Goal: Information Seeking & Learning: Learn about a topic

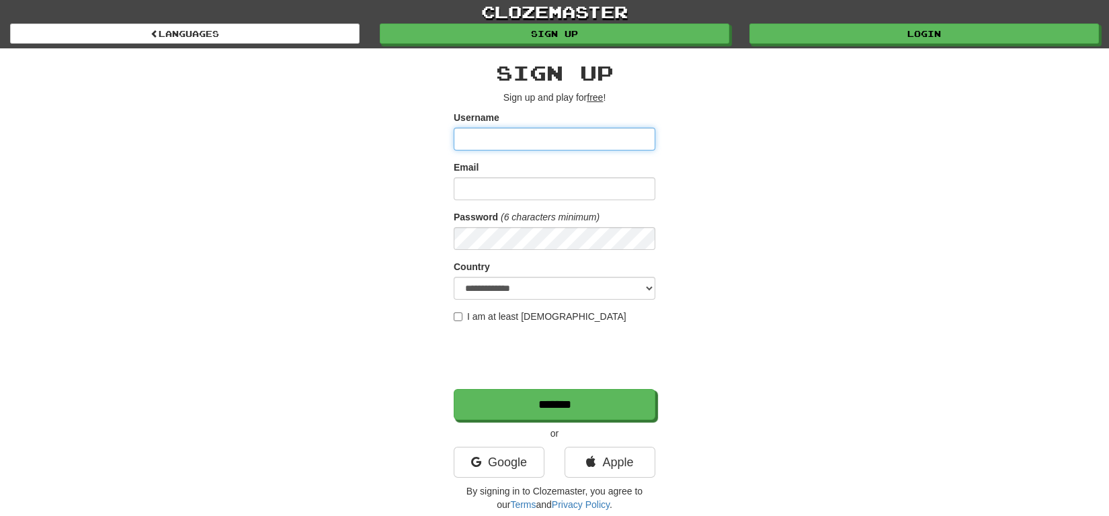
type input "********"
click at [739, 22] on link "clozemaster" at bounding box center [554, 12] width 1109 height 24
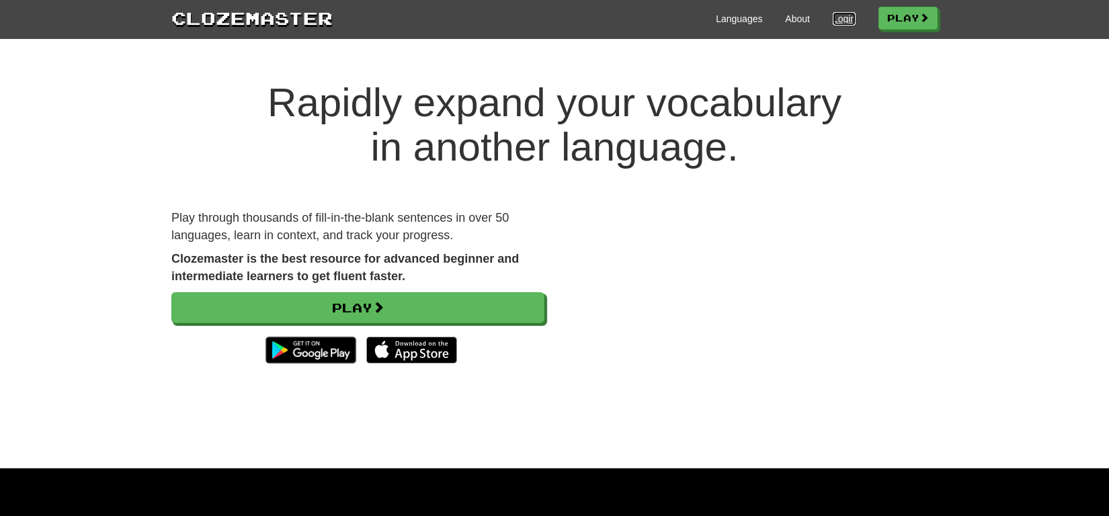
click at [833, 16] on link "Login" at bounding box center [844, 18] width 23 height 13
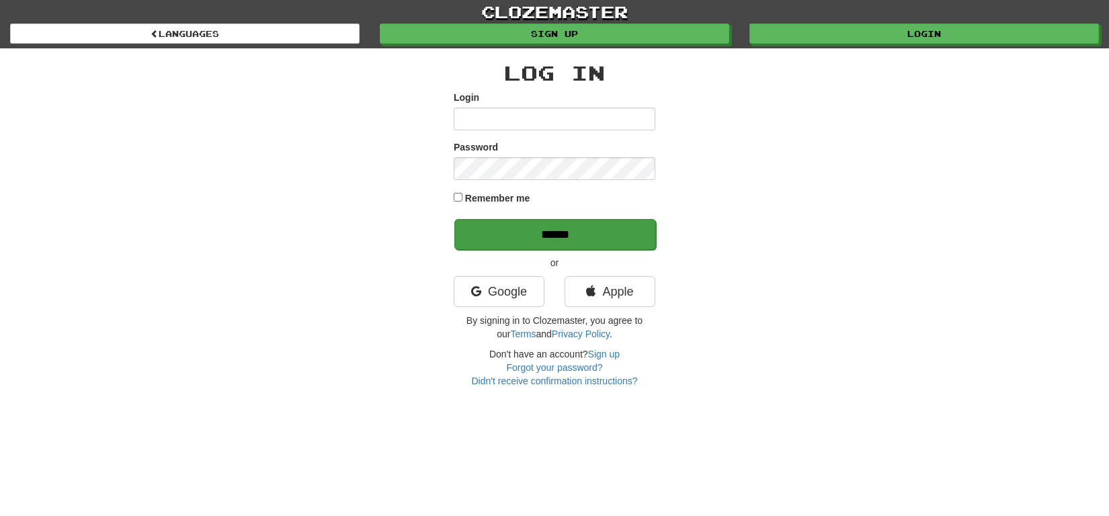
type input "********"
click at [532, 247] on input "******" at bounding box center [556, 234] width 202 height 31
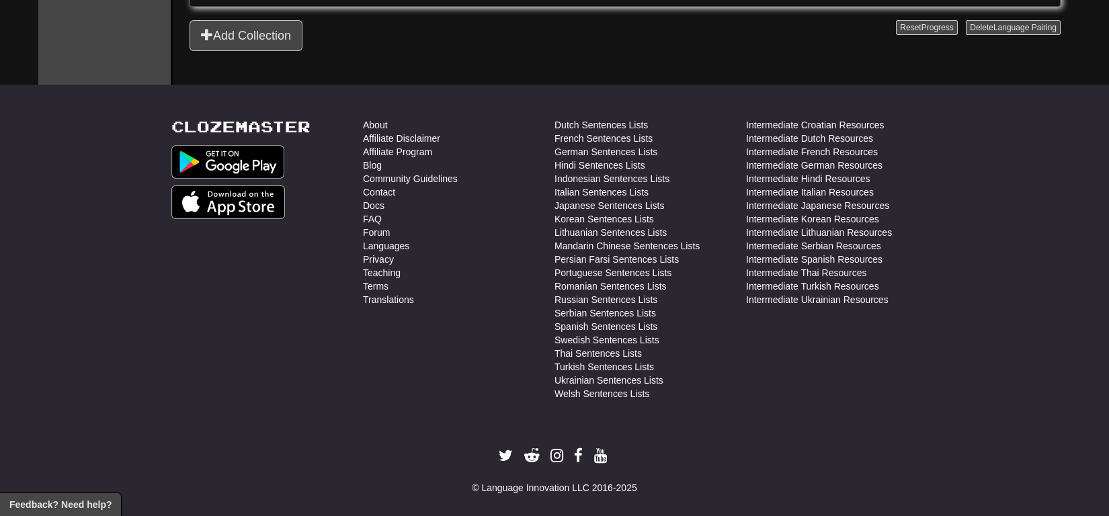
scroll to position [4402, 0]
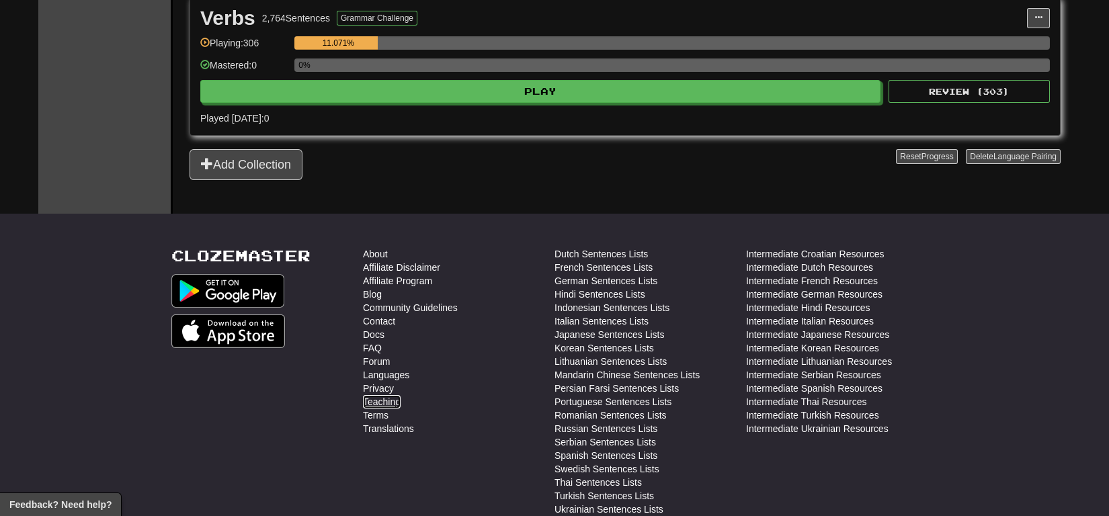
click at [378, 395] on link "Teaching" at bounding box center [382, 401] width 38 height 13
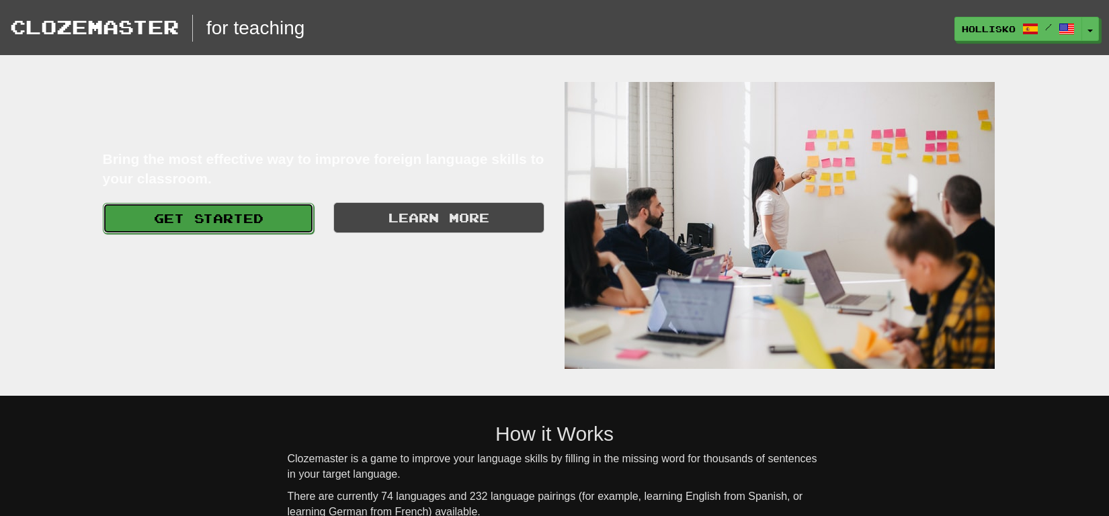
click at [233, 229] on link "Get Started" at bounding box center [208, 218] width 211 height 31
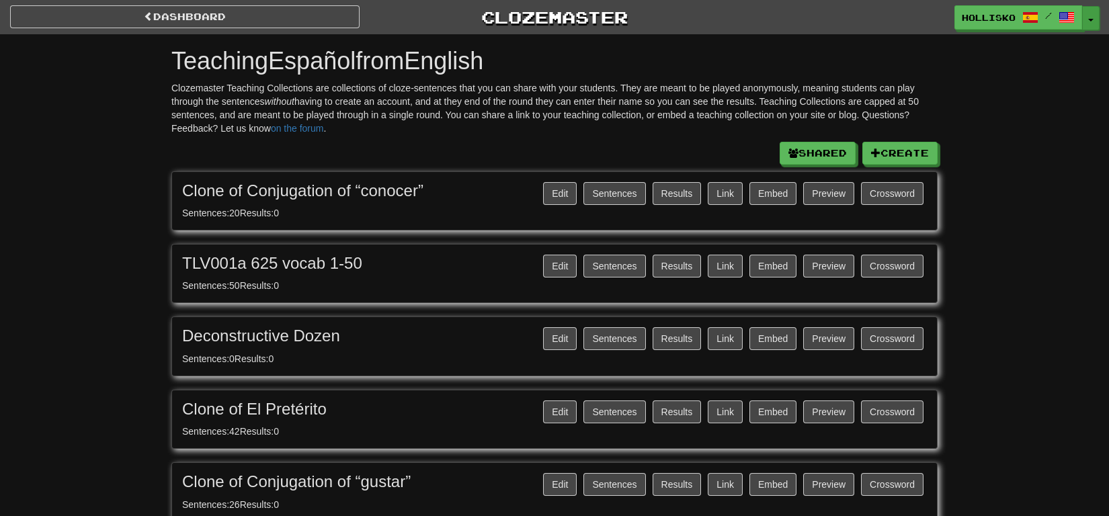
click at [1091, 23] on button "Toggle Dropdown" at bounding box center [1090, 18] width 17 height 24
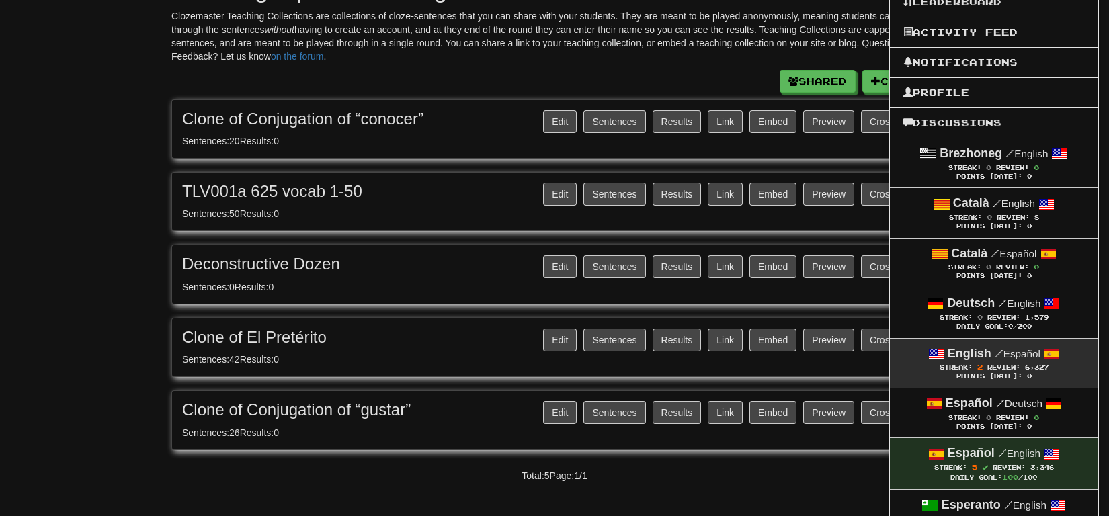
scroll to position [75, 0]
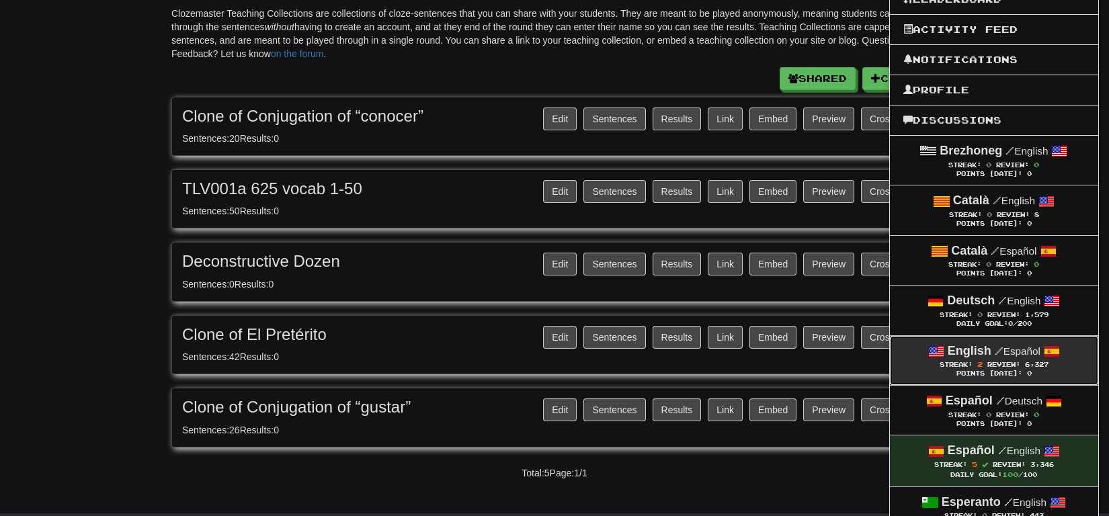
click at [1016, 367] on span "Review:" at bounding box center [1004, 364] width 33 height 7
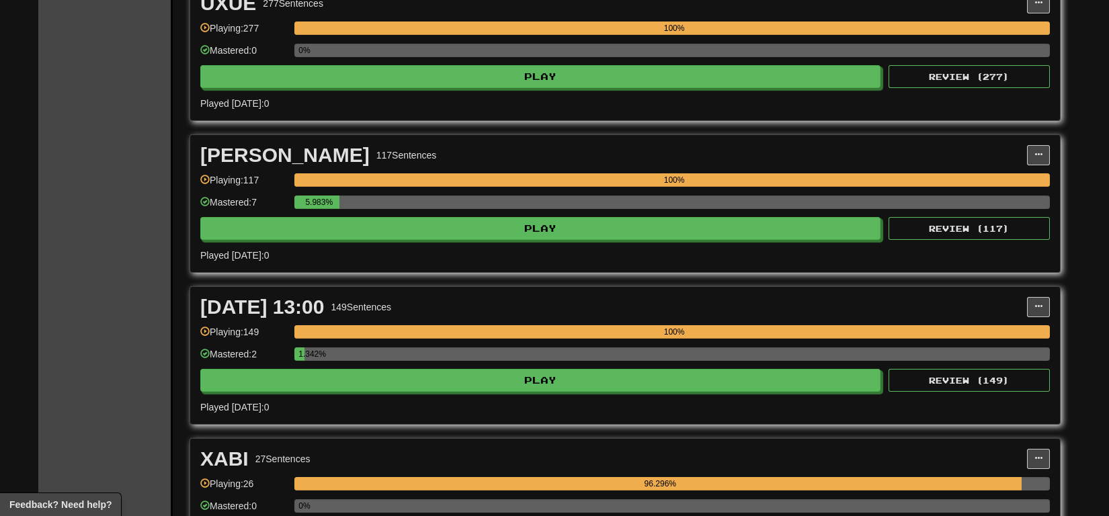
scroll to position [8472, 0]
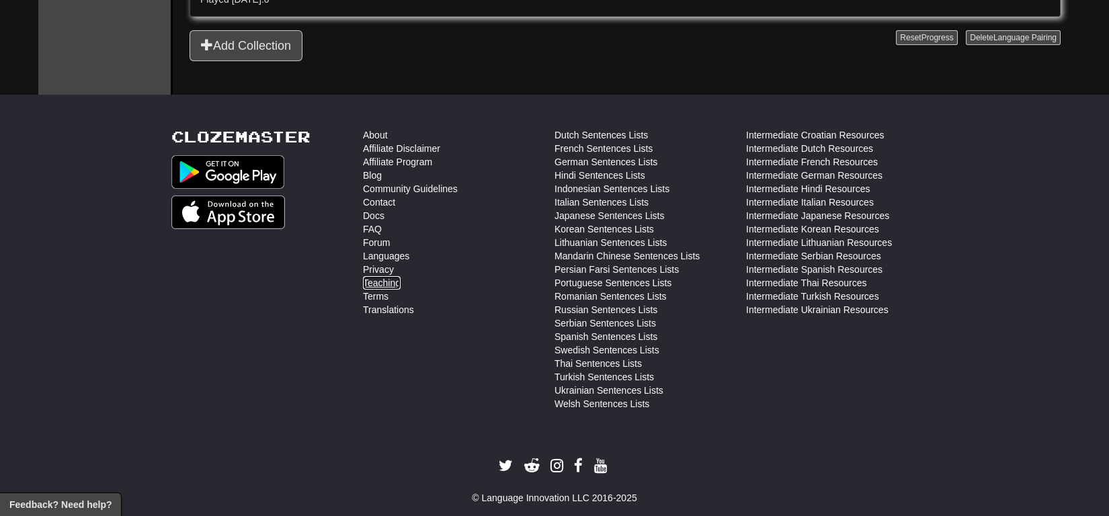
click at [387, 276] on link "Teaching" at bounding box center [382, 282] width 38 height 13
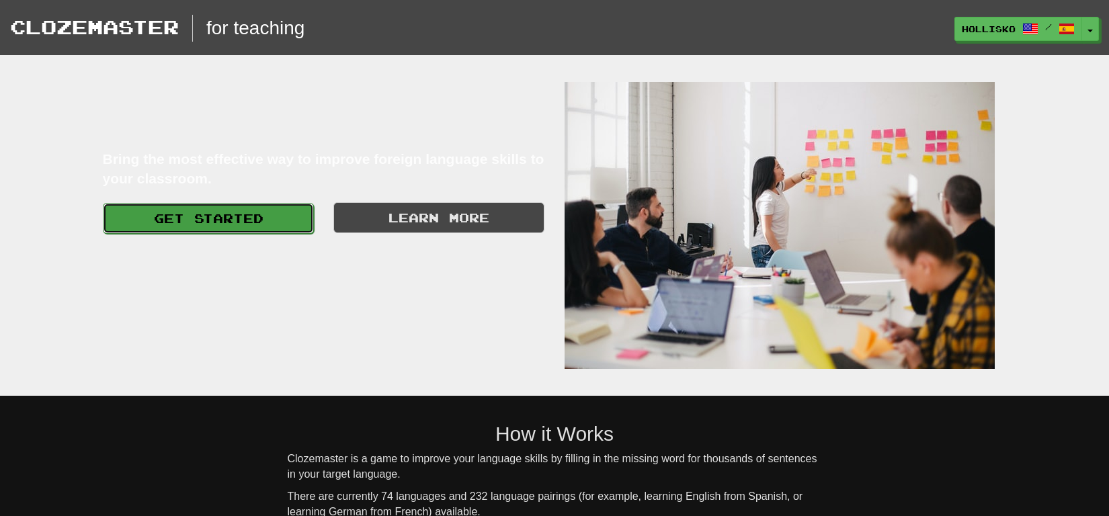
click at [234, 226] on link "Get Started" at bounding box center [208, 218] width 211 height 31
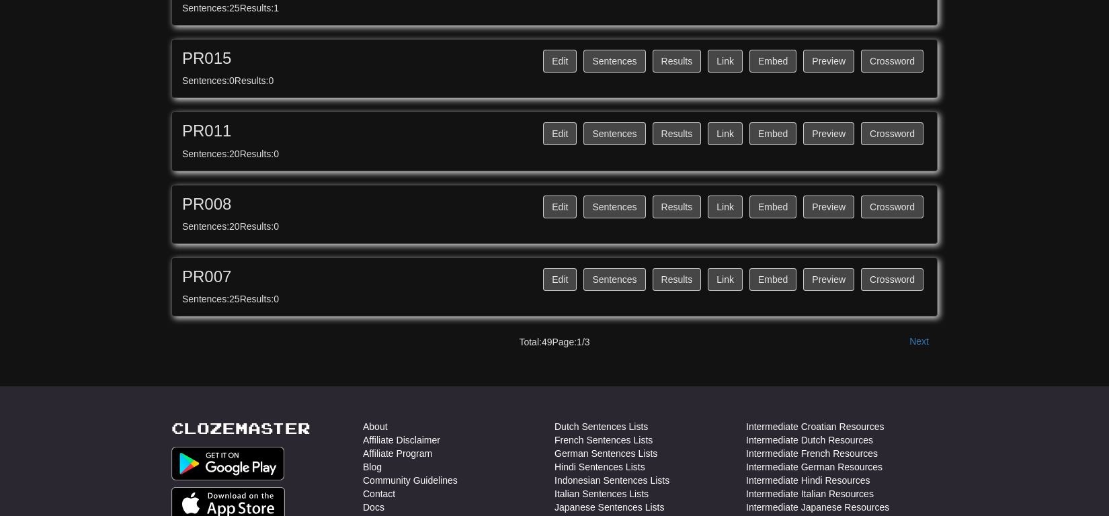
scroll to position [1297, 0]
click at [924, 334] on button "Next" at bounding box center [919, 342] width 37 height 23
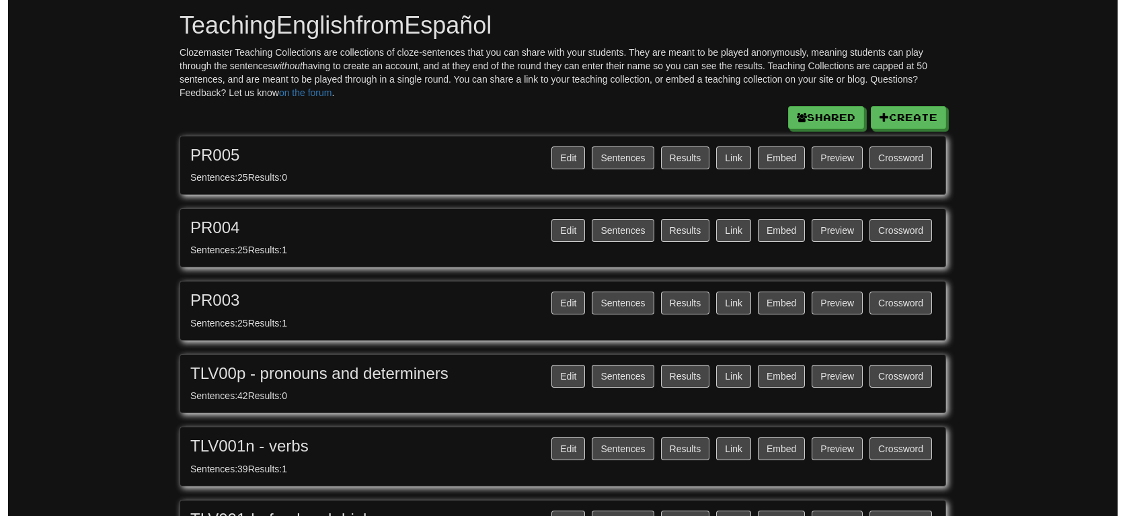
scroll to position [22, 0]
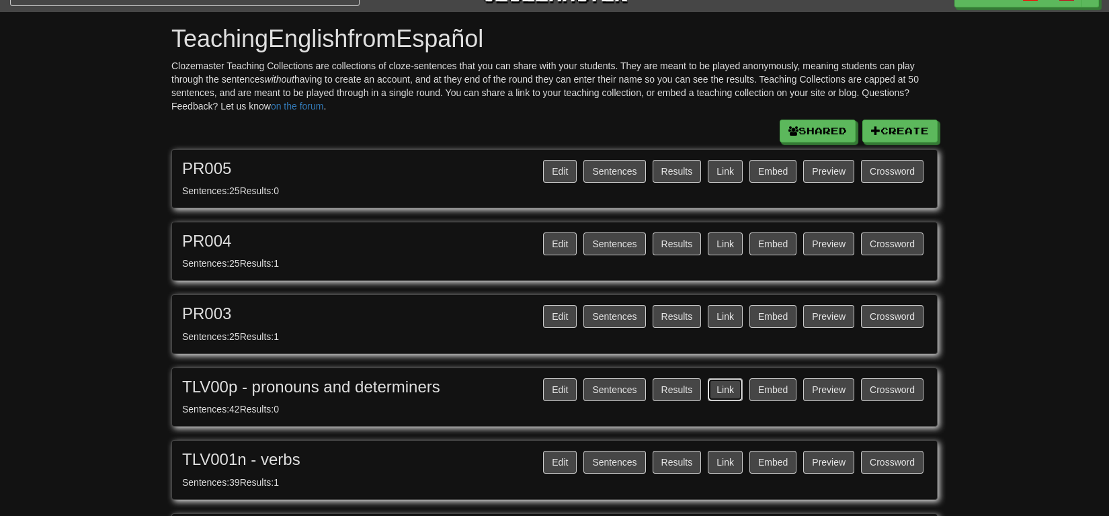
click at [732, 397] on button "Link" at bounding box center [725, 390] width 35 height 23
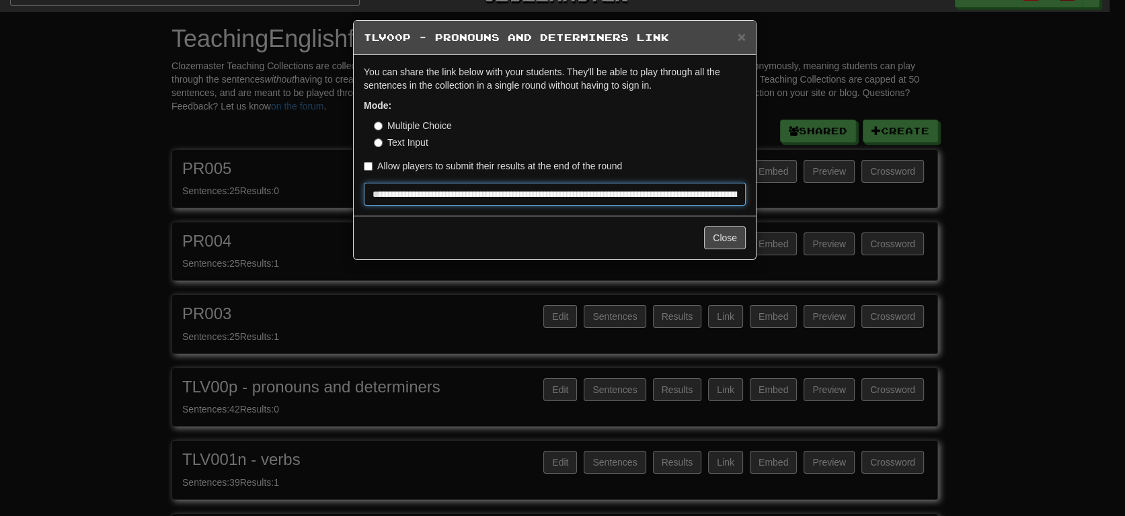
click at [641, 196] on input "**********" at bounding box center [555, 194] width 382 height 23
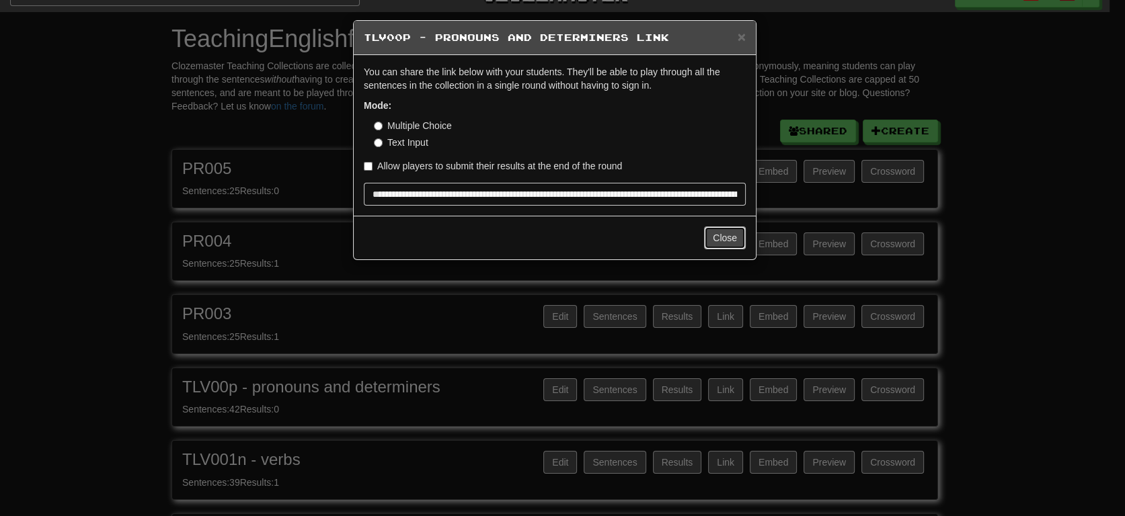
click at [732, 241] on button "Close" at bounding box center [725, 238] width 42 height 23
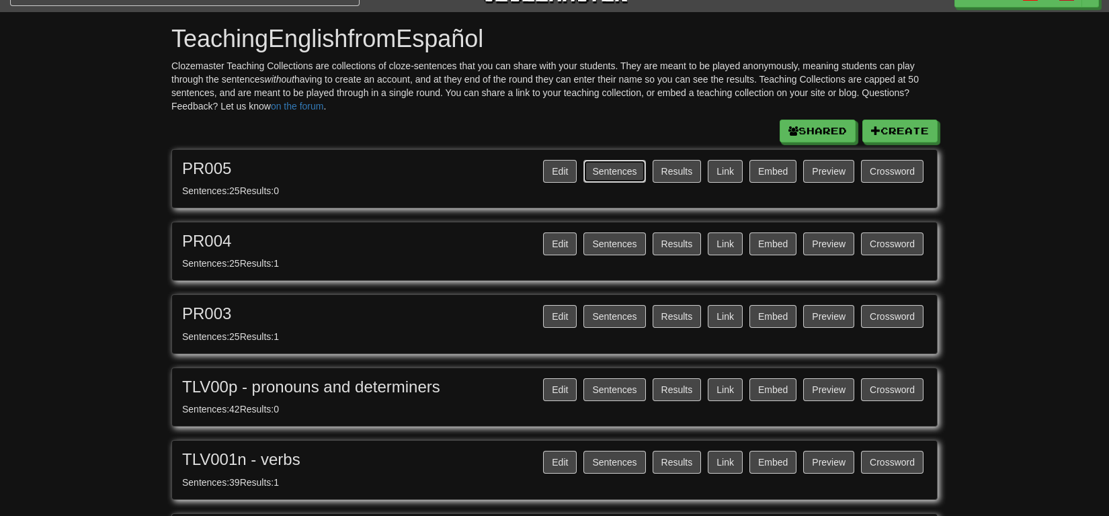
click at [637, 175] on button "Sentences" at bounding box center [615, 171] width 62 height 23
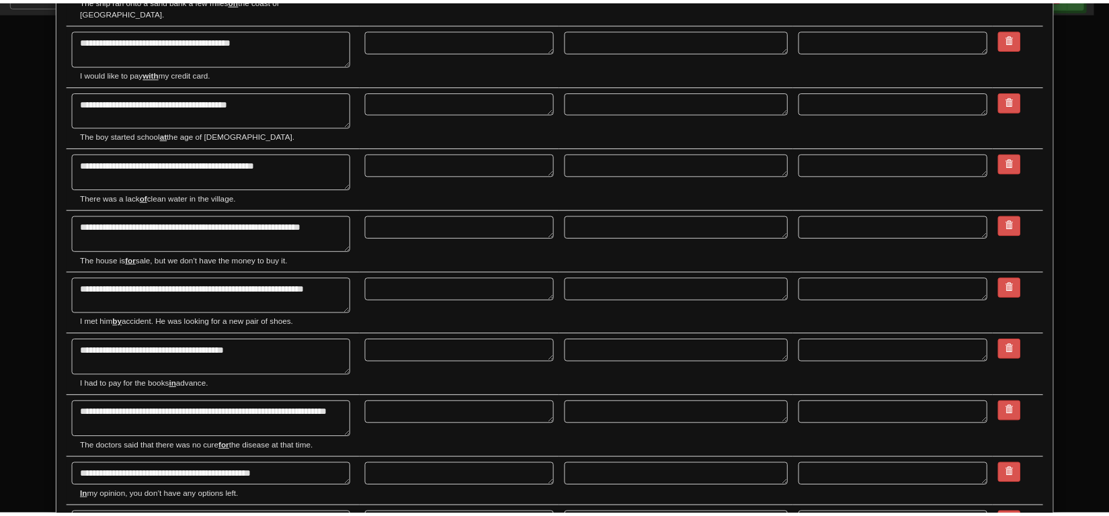
scroll to position [1218, 0]
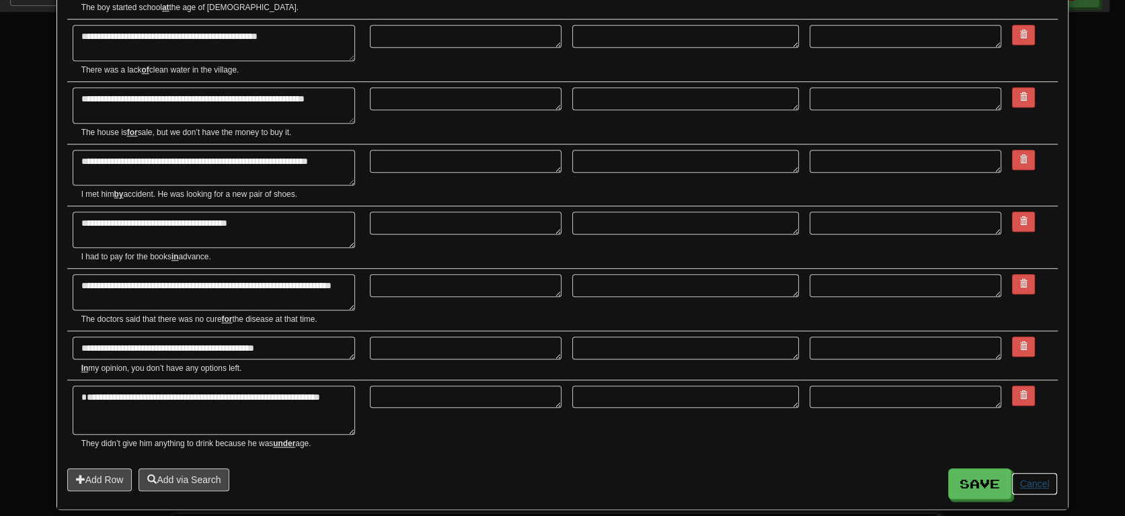
click at [1025, 473] on button "Cancel" at bounding box center [1034, 484] width 47 height 23
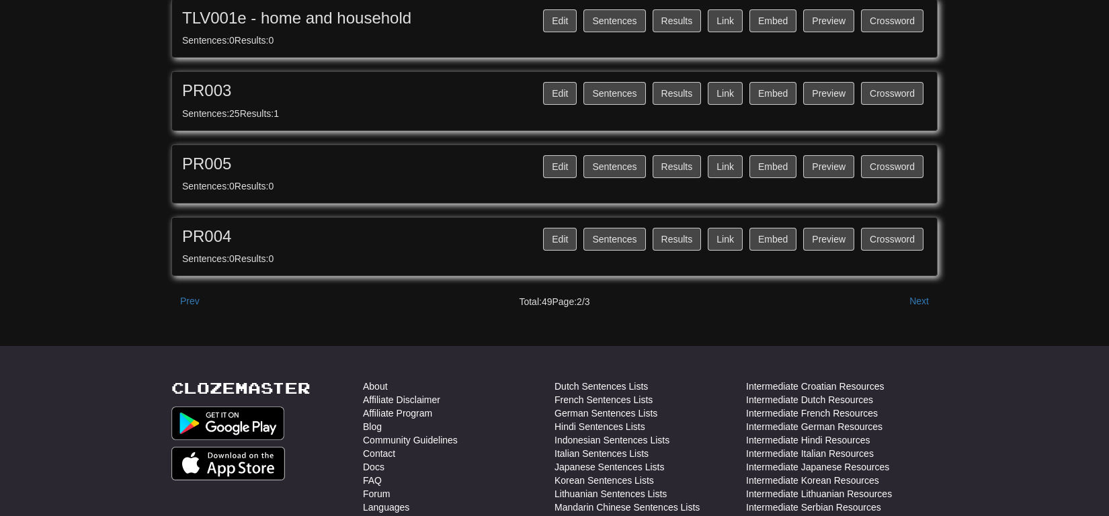
scroll to position [1359, 0]
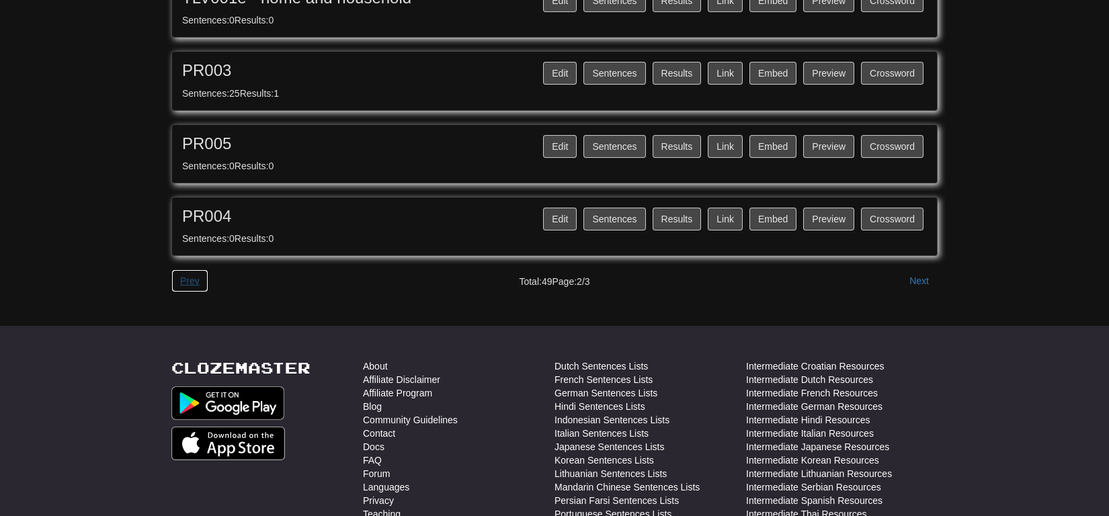
click at [198, 272] on button "Prev" at bounding box center [189, 281] width 37 height 23
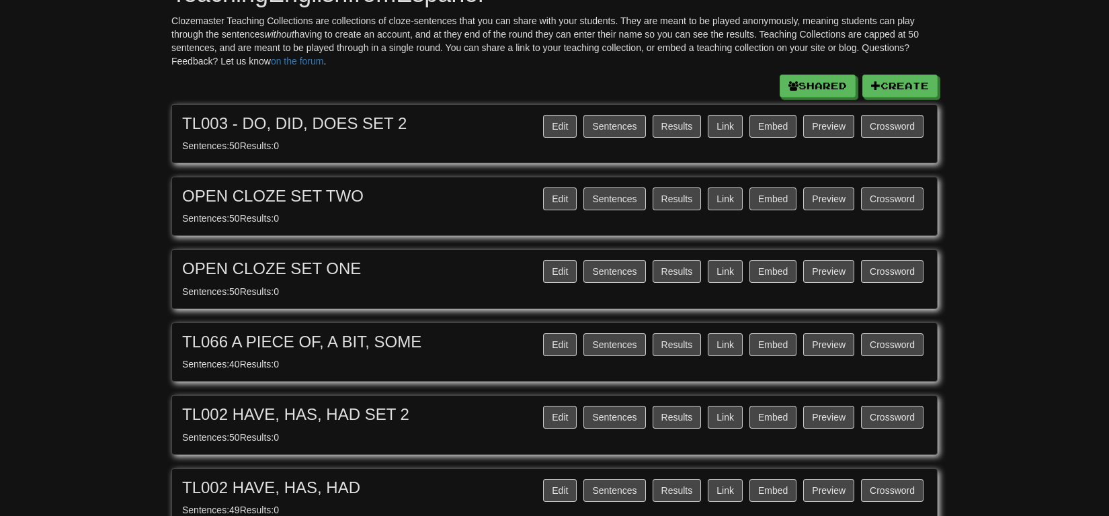
scroll to position [0, 0]
